Goal: Transaction & Acquisition: Purchase product/service

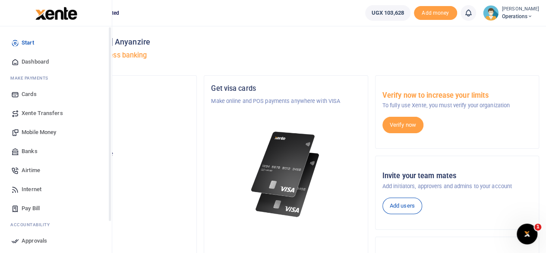
click at [38, 133] on span "Mobile Money" at bounding box center [39, 132] width 35 height 9
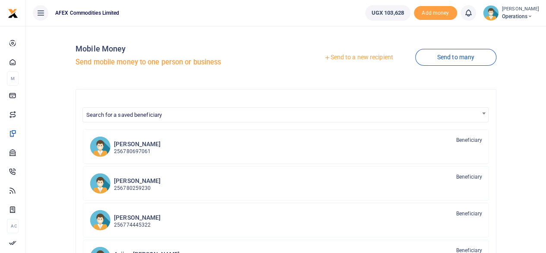
click at [339, 53] on link "Send to a new recipient" at bounding box center [358, 58] width 113 height 16
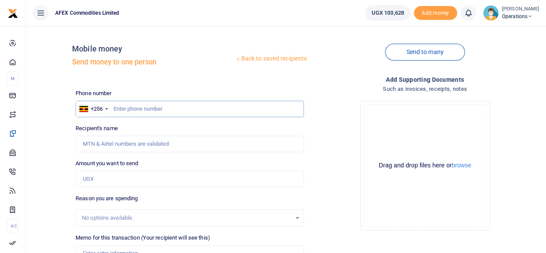
click at [133, 108] on input "text" at bounding box center [190, 109] width 228 height 16
paste input "786078879"
type input "786078879"
type input "Haruna Jawiyambe"
type input "786078879"
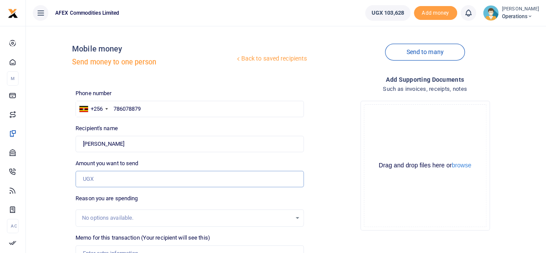
click at [105, 177] on input "Amount you want to send" at bounding box center [190, 179] width 228 height 16
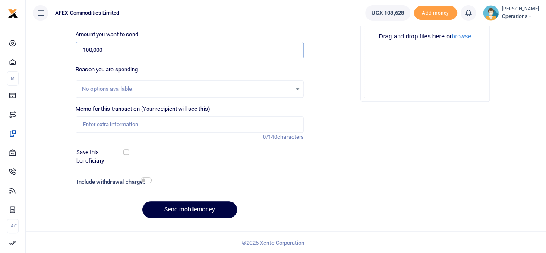
scroll to position [129, 0]
type input "100,000"
click at [175, 121] on input "Memo for this transaction (Your recipient will see this)" at bounding box center [190, 124] width 228 height 16
type input "Local security payment"
click at [187, 212] on button "Send mobilemoney" at bounding box center [190, 209] width 95 height 17
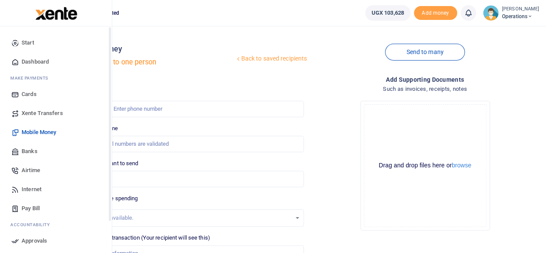
click at [18, 63] on icon at bounding box center [15, 62] width 8 height 8
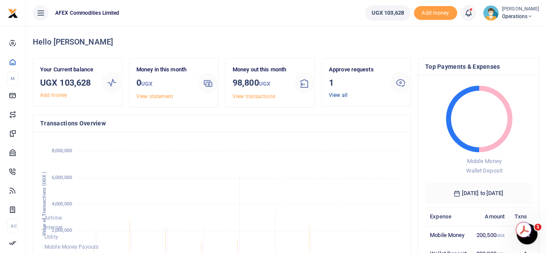
click at [339, 96] on link "View all" at bounding box center [338, 95] width 19 height 6
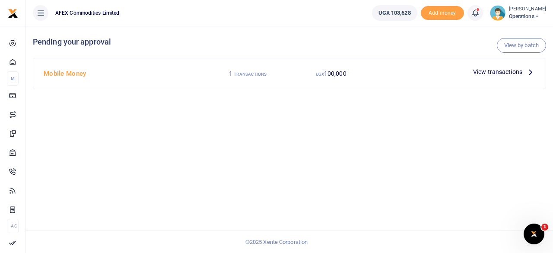
click at [519, 70] on span "View transactions" at bounding box center [497, 72] width 49 height 10
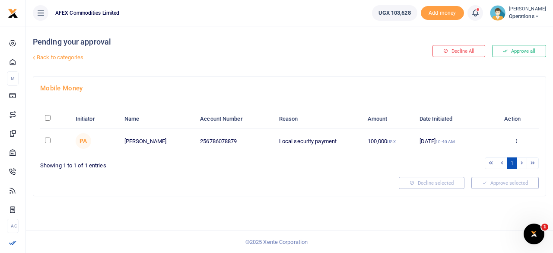
click at [48, 141] on input "checkbox" at bounding box center [48, 140] width 6 height 6
checkbox input "true"
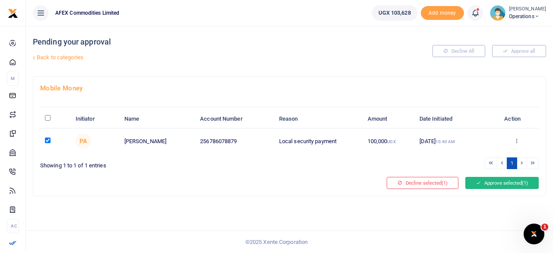
click at [479, 177] on button "Approve selected (1)" at bounding box center [501, 183] width 73 height 12
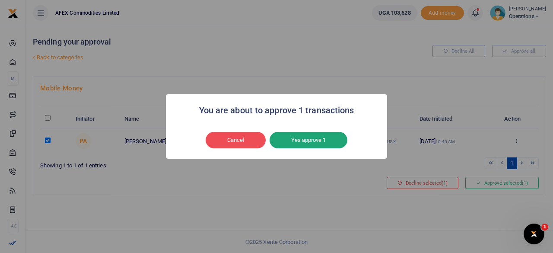
click at [331, 144] on button "Yes approve 1" at bounding box center [308, 140] width 78 height 16
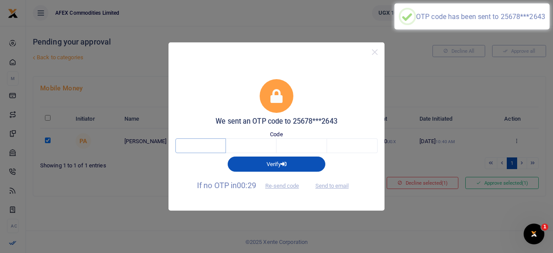
click at [210, 147] on input "text" at bounding box center [200, 145] width 51 height 15
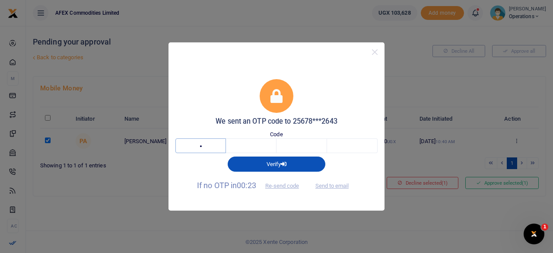
type input "2"
type input "9"
type input "5"
type input "0"
